Goal: Find specific page/section: Find specific page/section

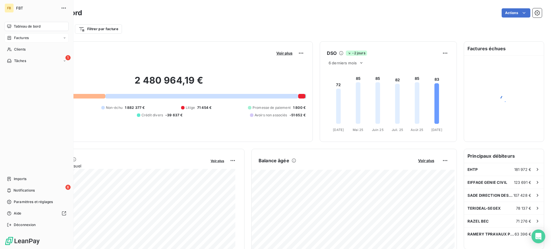
click at [19, 40] on span "Factures" at bounding box center [21, 37] width 15 height 5
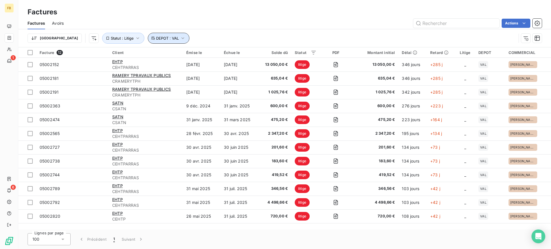
click at [156, 38] on span "DEPOT : VAL" at bounding box center [167, 38] width 23 height 5
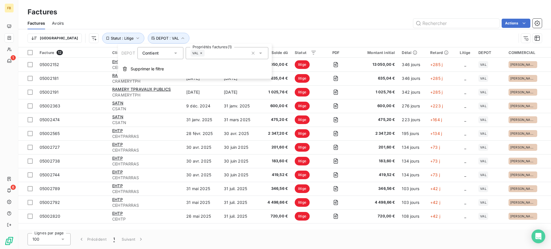
click at [203, 55] on div "VAL" at bounding box center [198, 53] width 14 height 7
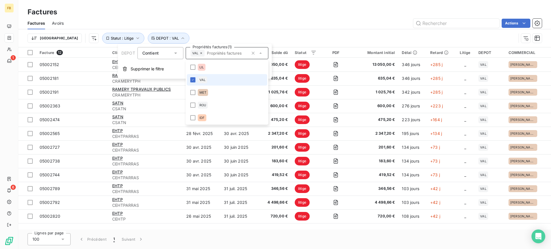
click at [193, 76] on li "VAL" at bounding box center [227, 79] width 80 height 11
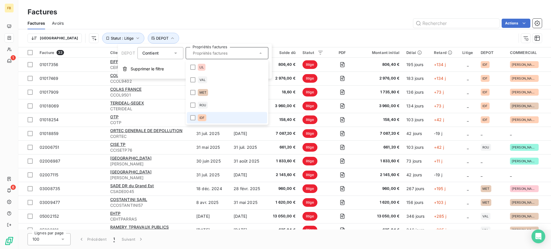
click at [193, 121] on li "IDF" at bounding box center [227, 117] width 80 height 11
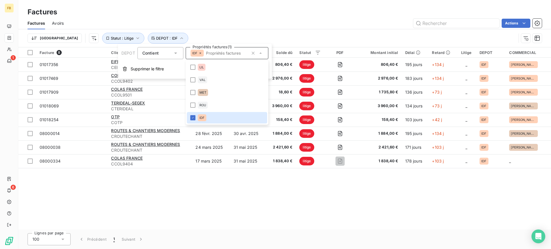
click at [193, 15] on div "Factures" at bounding box center [284, 12] width 533 height 10
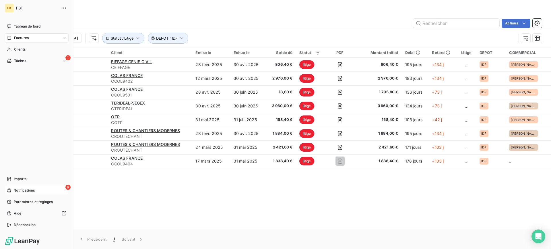
click at [11, 189] on icon at bounding box center [9, 190] width 4 height 5
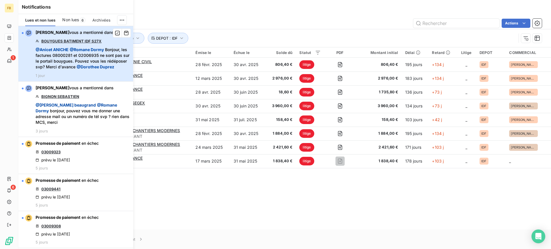
click at [117, 52] on span "@ [PERSON_NAME] @ Romane [PERSON_NAME], les factures 08000281 et 02006935 ne so…" at bounding box center [83, 58] width 94 height 23
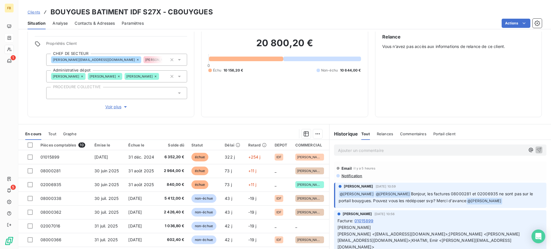
scroll to position [39, 0]
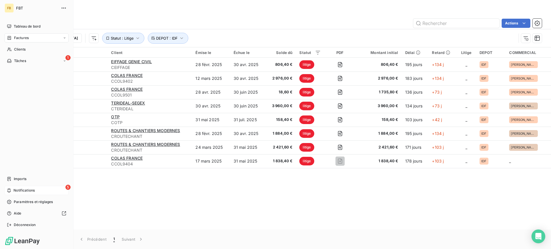
click at [24, 187] on div "5 Notifications" at bounding box center [37, 190] width 64 height 9
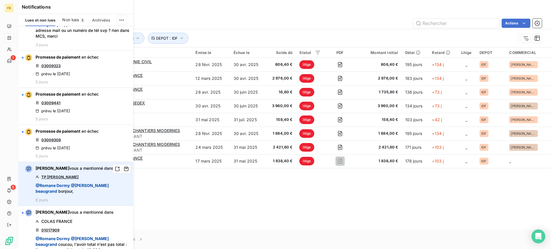
scroll to position [144, 0]
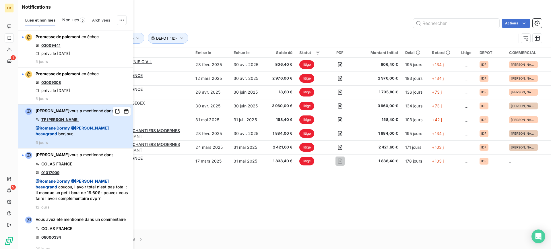
click at [77, 135] on span "@ [PERSON_NAME]" at bounding box center [72, 130] width 73 height 11
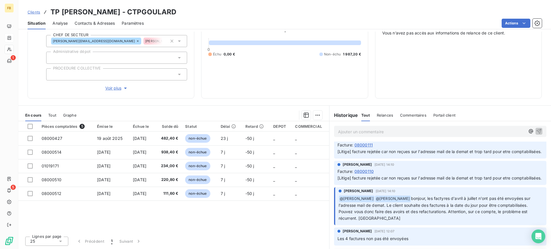
scroll to position [373, 0]
